Goal: Transaction & Acquisition: Purchase product/service

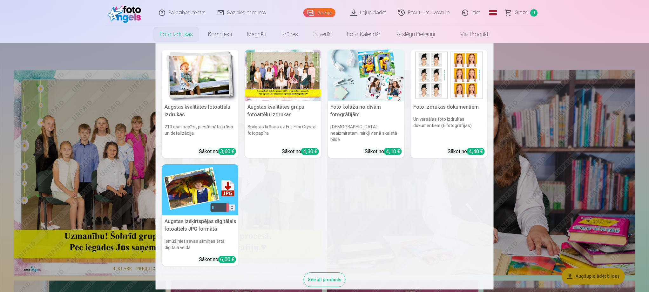
click at [170, 36] on link "Foto izdrukas" at bounding box center [176, 34] width 48 height 18
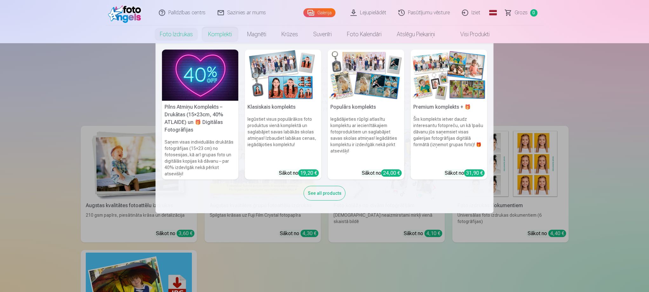
click at [212, 30] on link "Komplekti" at bounding box center [219, 34] width 39 height 18
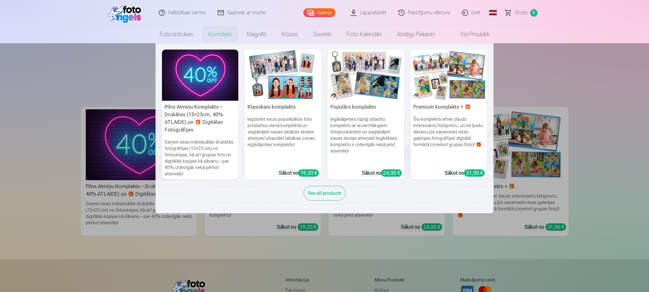
click at [220, 37] on link "Komplekti" at bounding box center [219, 34] width 39 height 18
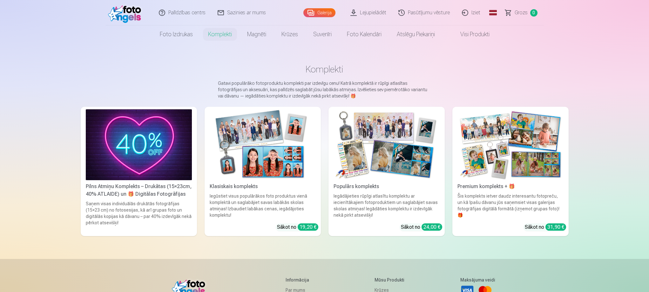
click at [223, 37] on link "Komplekti" at bounding box center [219, 34] width 39 height 18
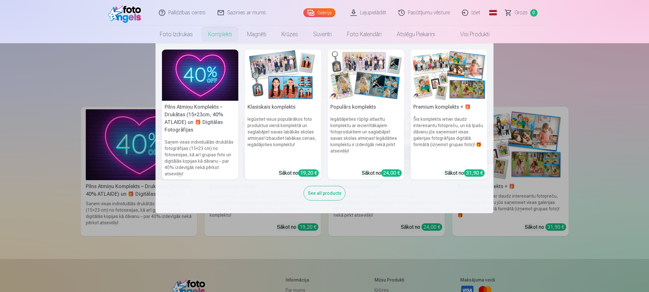
click at [461, 104] on h5 "Premium komplekts + 🎁" at bounding box center [449, 107] width 77 height 13
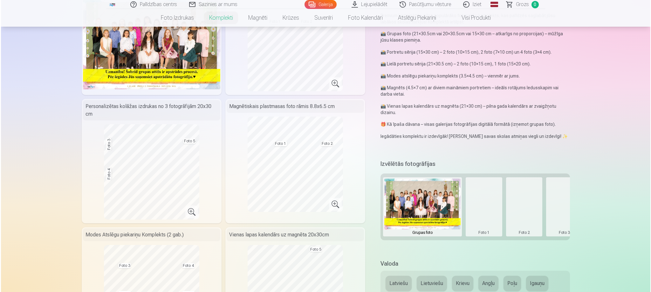
scroll to position [95, 0]
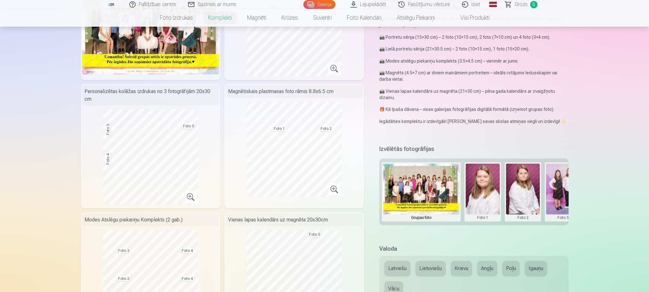
click at [482, 198] on button at bounding box center [483, 192] width 34 height 57
click at [483, 191] on button "Nomainiet foto" at bounding box center [482, 192] width 52 height 18
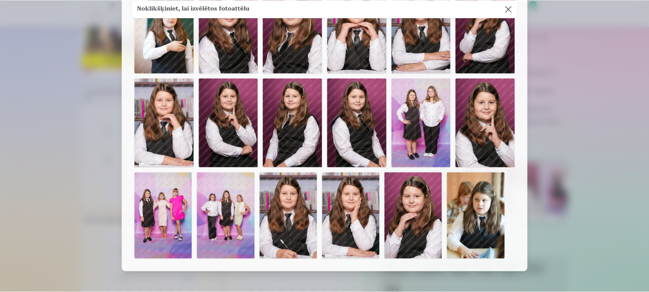
scroll to position [0, 0]
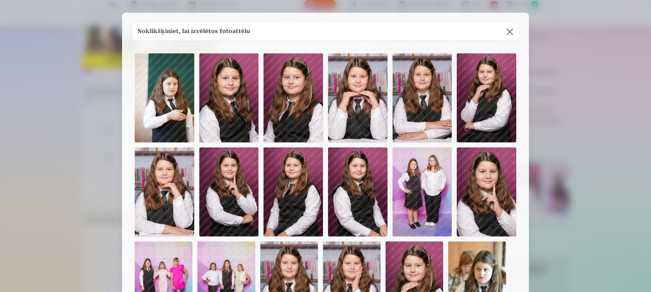
click at [238, 105] on img at bounding box center [228, 97] width 59 height 89
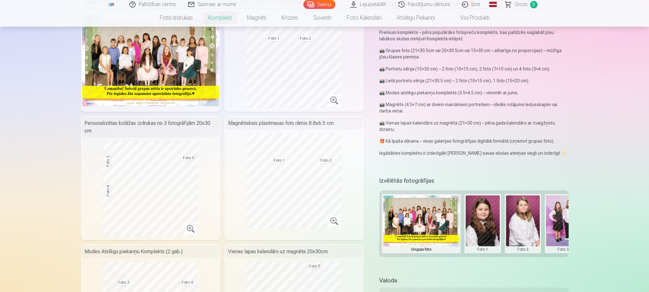
scroll to position [32, 0]
